Goal: Check status

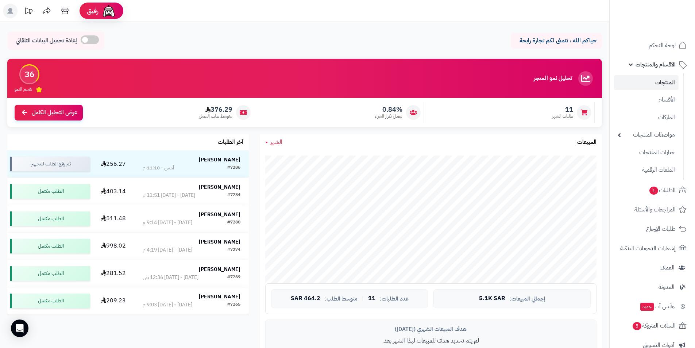
click at [663, 4] on div at bounding box center [652, 16] width 86 height 32
click at [666, 12] on img at bounding box center [666, 19] width 43 height 15
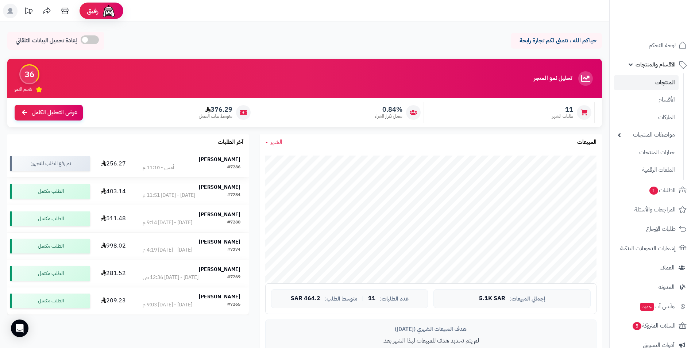
click at [234, 157] on strong "[PERSON_NAME]" at bounding box center [220, 159] width 42 height 8
